Goal: Transaction & Acquisition: Download file/media

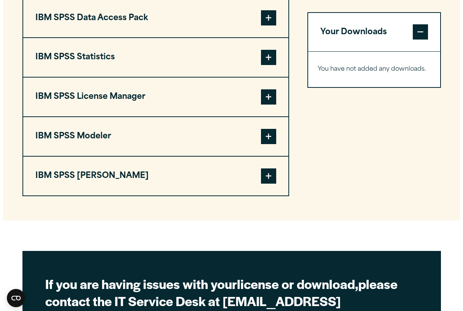
scroll to position [570, 0]
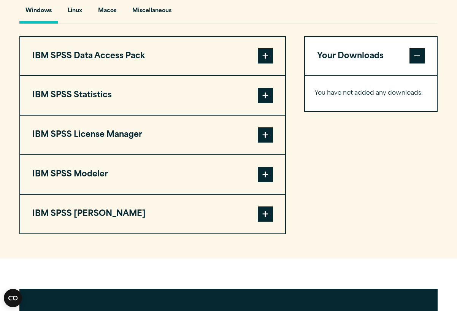
click at [265, 92] on span at bounding box center [265, 95] width 15 height 15
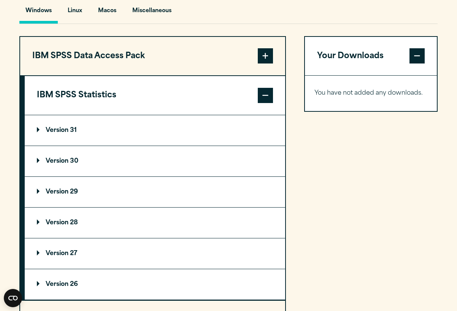
click at [265, 92] on span at bounding box center [265, 95] width 15 height 15
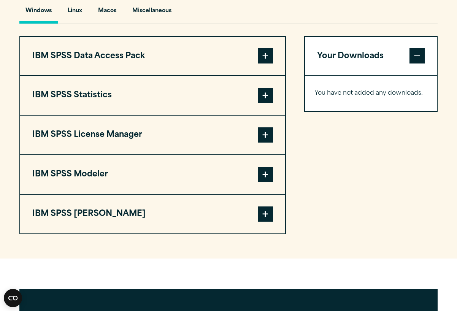
click at [265, 92] on span at bounding box center [265, 95] width 15 height 15
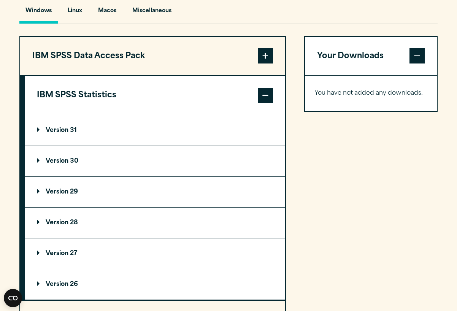
click at [265, 96] on span at bounding box center [265, 95] width 15 height 15
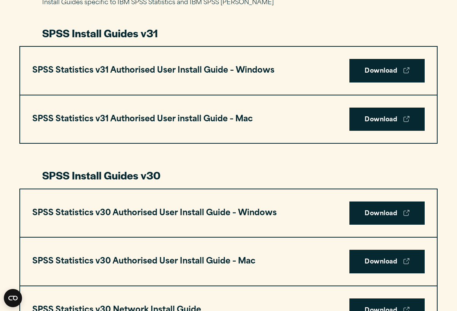
scroll to position [380, 0]
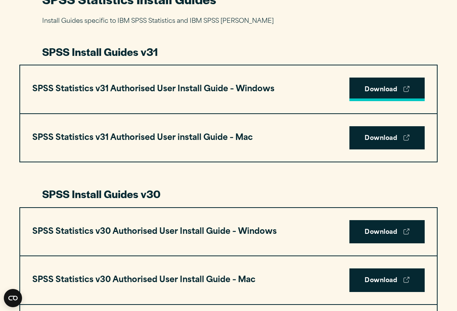
click at [380, 87] on link "Download" at bounding box center [386, 90] width 75 height 24
click at [386, 84] on link "Download" at bounding box center [386, 90] width 75 height 24
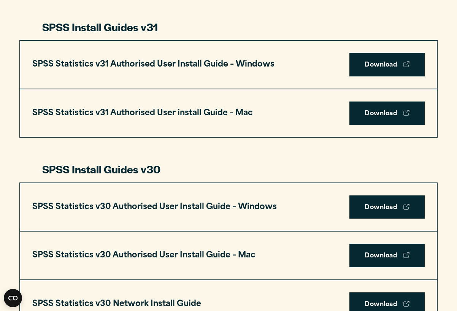
scroll to position [418, 0]
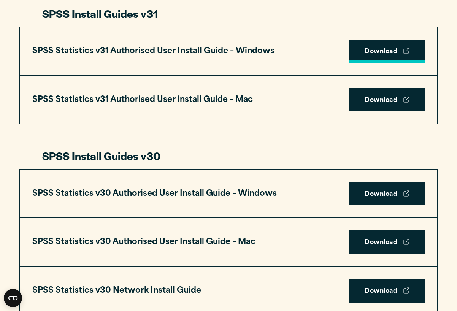
click at [372, 53] on link "Download" at bounding box center [386, 52] width 75 height 24
click at [369, 52] on link "Download" at bounding box center [386, 52] width 75 height 24
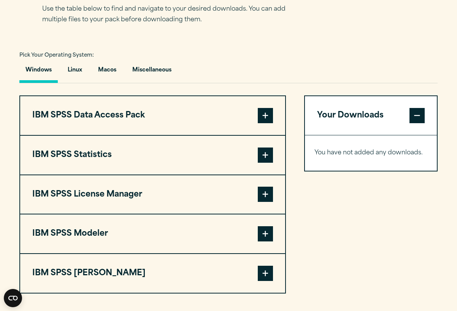
scroll to position [532, 0]
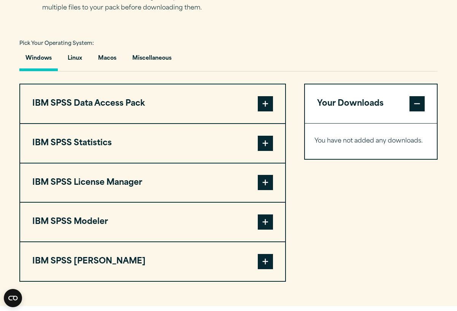
click at [264, 140] on span at bounding box center [265, 143] width 15 height 15
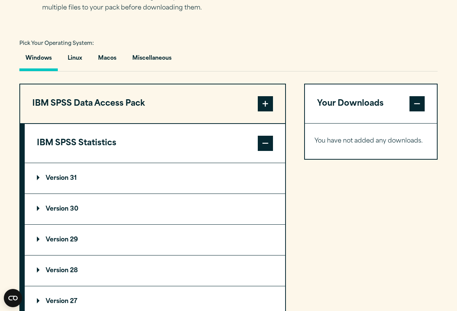
click at [37, 177] on summary "Version 31" at bounding box center [155, 178] width 261 height 30
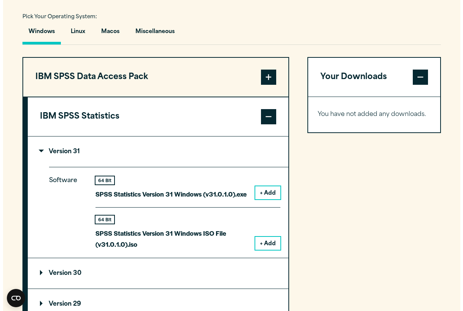
scroll to position [570, 0]
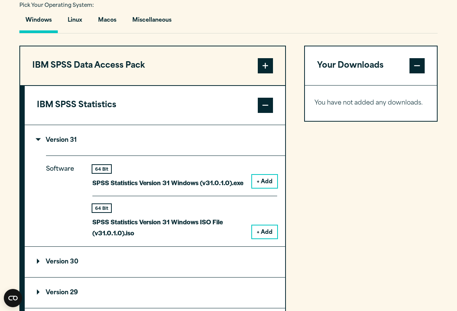
click at [265, 181] on button "+ Add" at bounding box center [264, 181] width 25 height 13
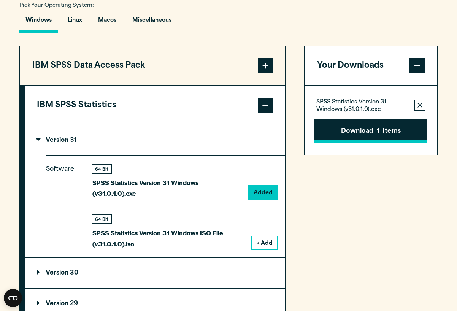
click at [383, 132] on button "Download 1 Items" at bounding box center [371, 131] width 113 height 24
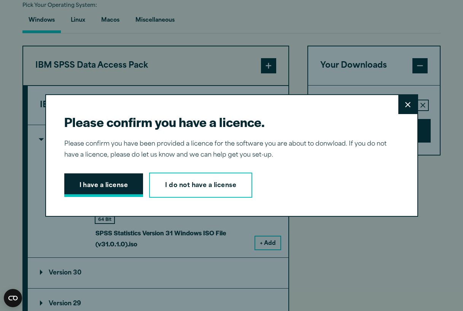
click at [89, 184] on button "I have a license" at bounding box center [103, 185] width 79 height 24
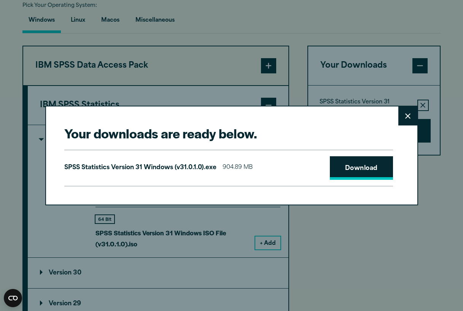
click at [359, 166] on link "Download" at bounding box center [361, 168] width 63 height 24
